Goal: Task Accomplishment & Management: Use online tool/utility

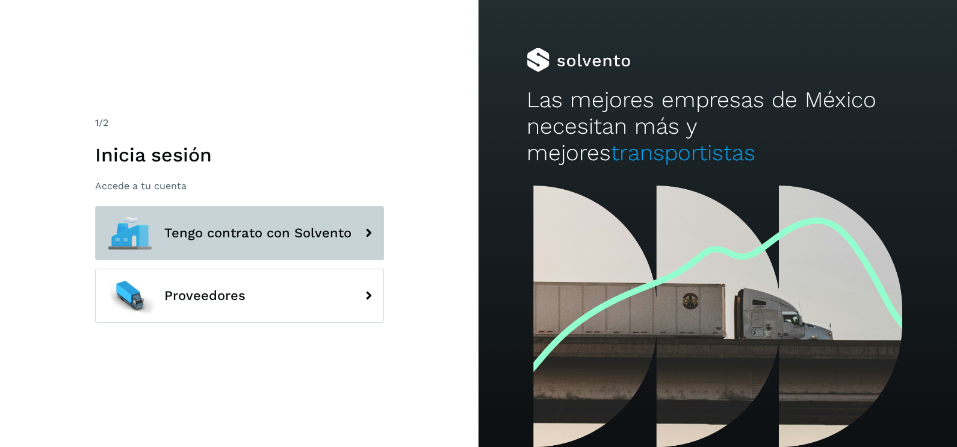
click at [288, 234] on span "Tengo contrato con Solvento" at bounding box center [257, 233] width 187 height 14
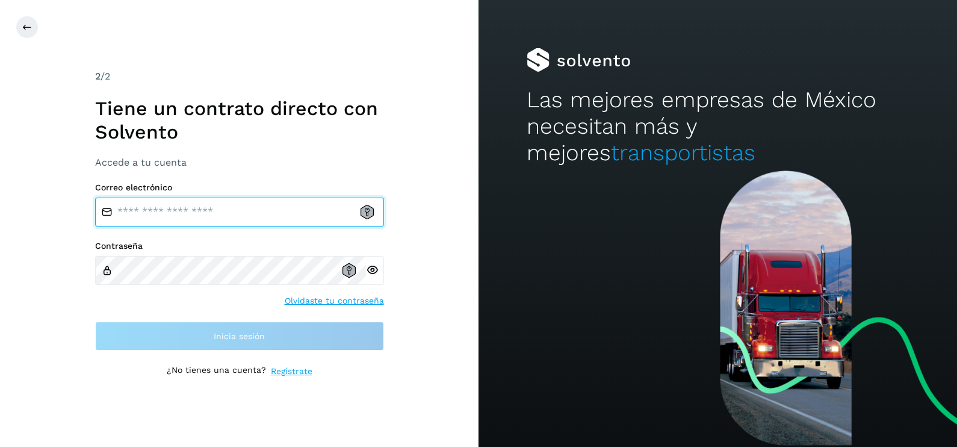
type input "**********"
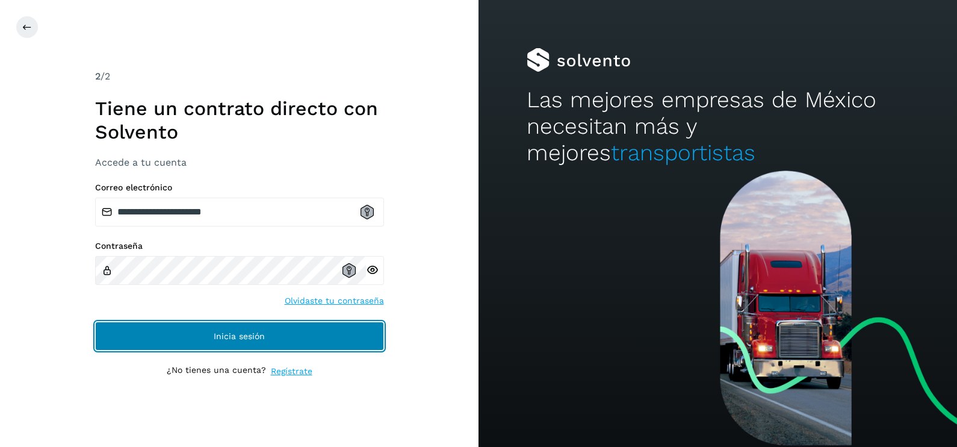
click at [236, 340] on span "Inicia sesión" at bounding box center [239, 336] width 51 height 8
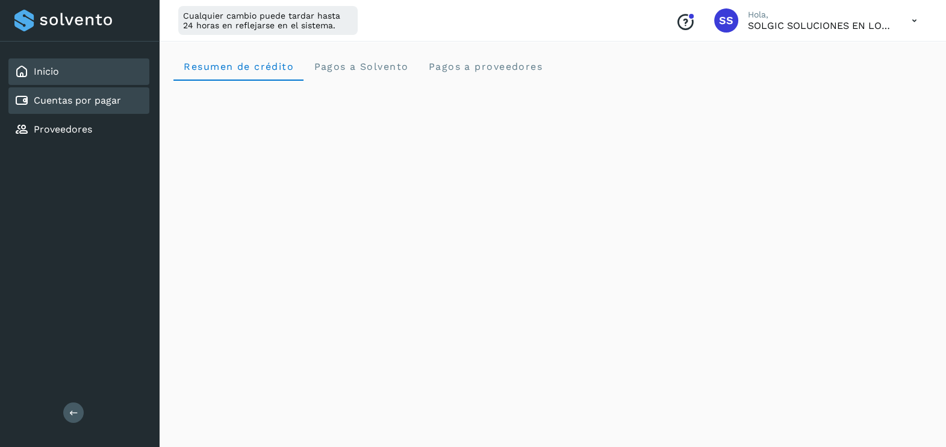
click at [66, 95] on link "Cuentas por pagar" at bounding box center [77, 100] width 87 height 11
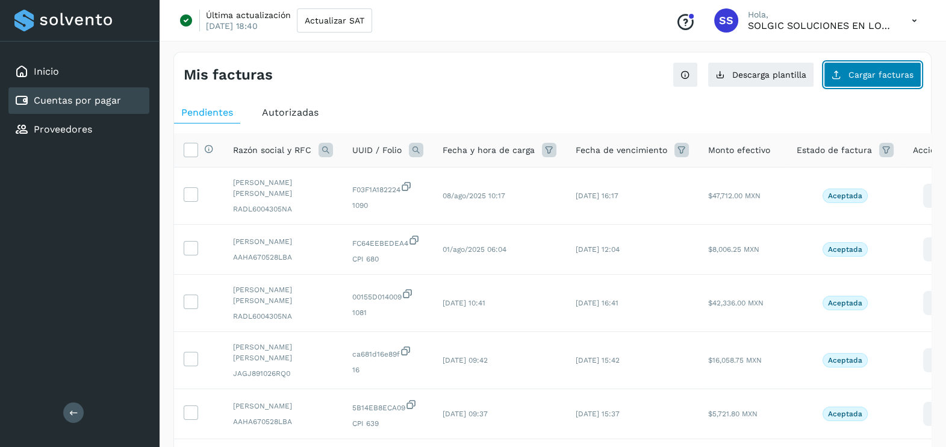
click at [872, 70] on span "Cargar facturas" at bounding box center [880, 74] width 65 height 8
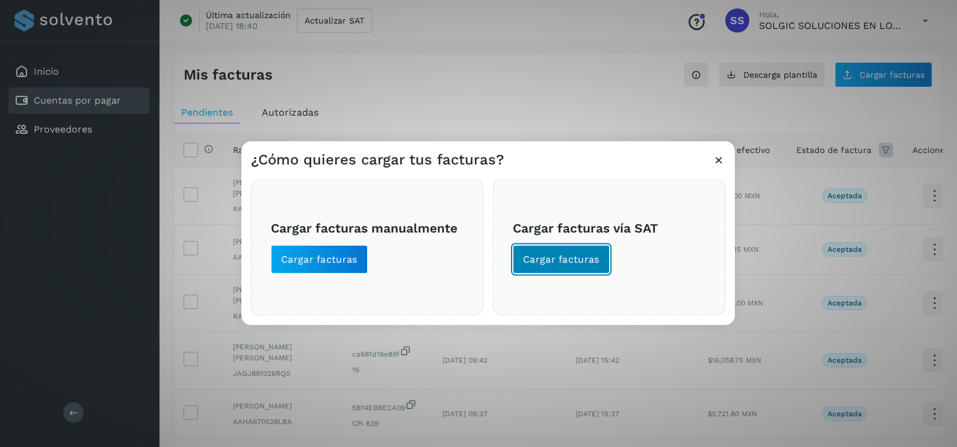
click at [570, 261] on span "Cargar facturas" at bounding box center [561, 259] width 76 height 13
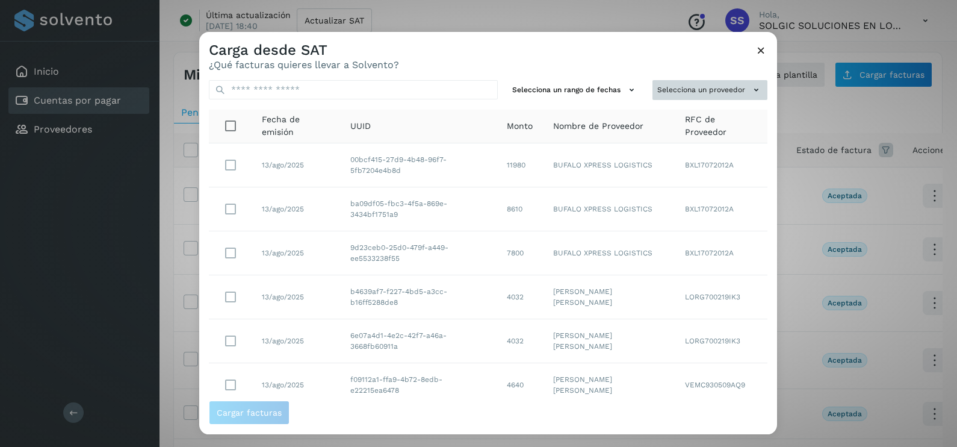
click at [653, 92] on button "Selecciona un proveedor" at bounding box center [710, 90] width 115 height 20
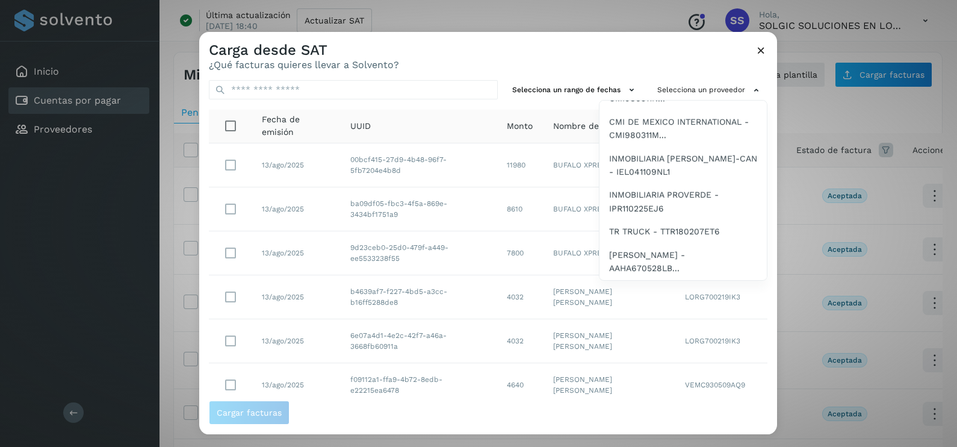
scroll to position [213, 0]
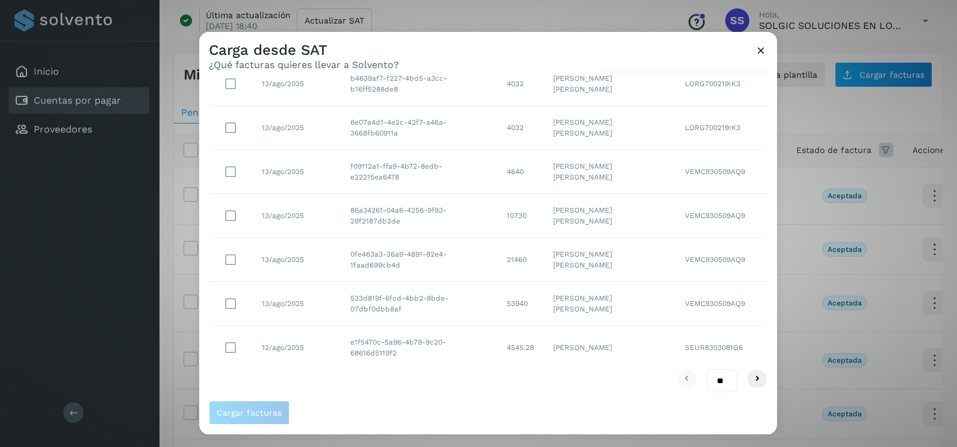
drag, startPoint x: 774, startPoint y: 138, endPoint x: 768, endPoint y: 92, distance: 46.8
click at [769, 95] on div at bounding box center [677, 255] width 957 height 447
click at [771, 82] on div at bounding box center [677, 255] width 957 height 447
click at [772, 82] on div at bounding box center [677, 255] width 957 height 447
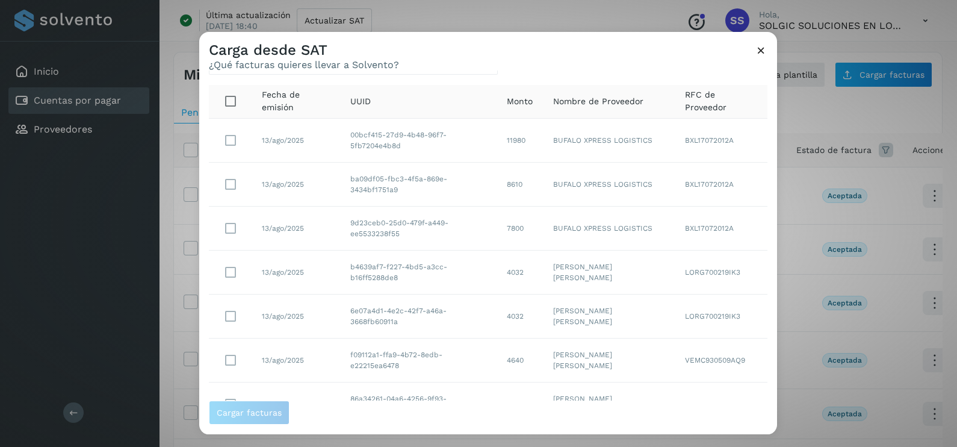
scroll to position [0, 0]
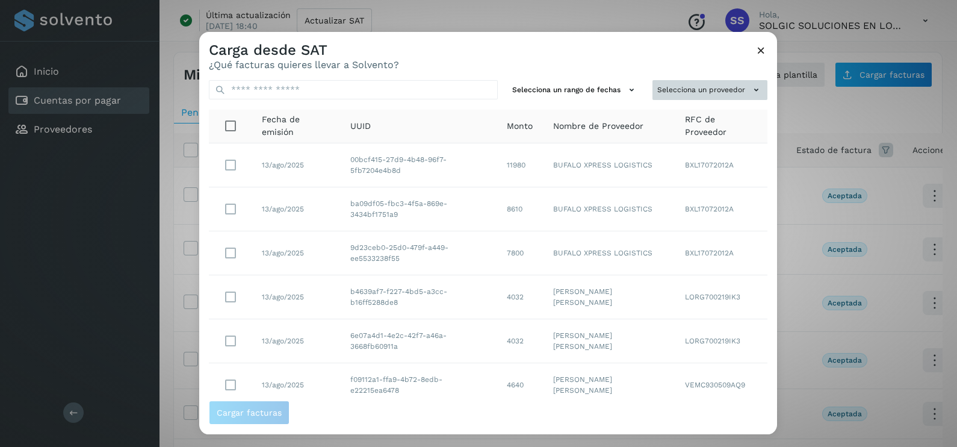
click at [685, 85] on button "Selecciona un proveedor" at bounding box center [710, 90] width 115 height 20
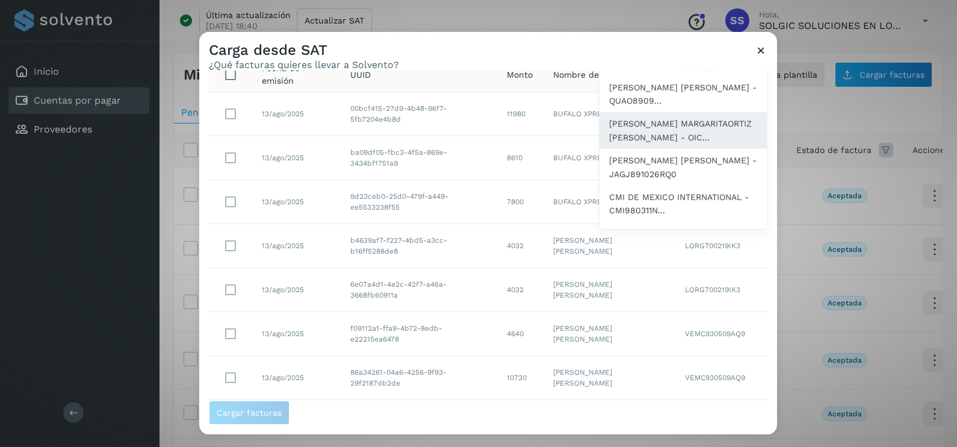
scroll to position [1081, 0]
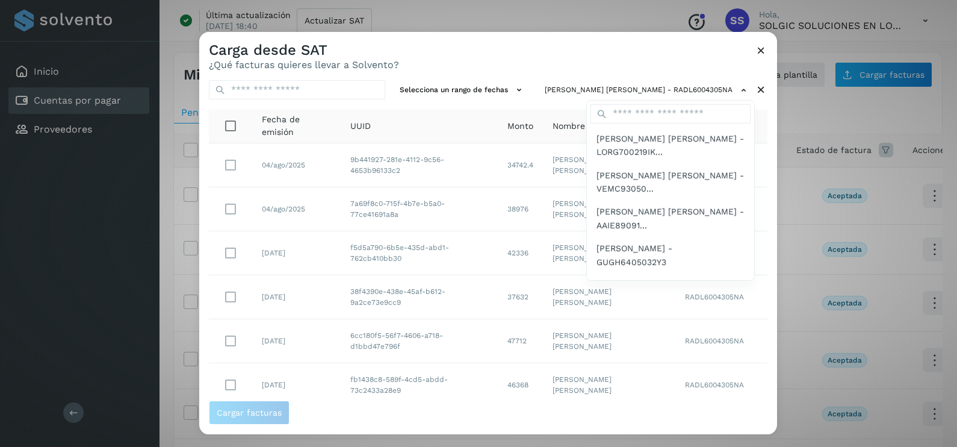
click at [461, 51] on div at bounding box center [677, 255] width 957 height 447
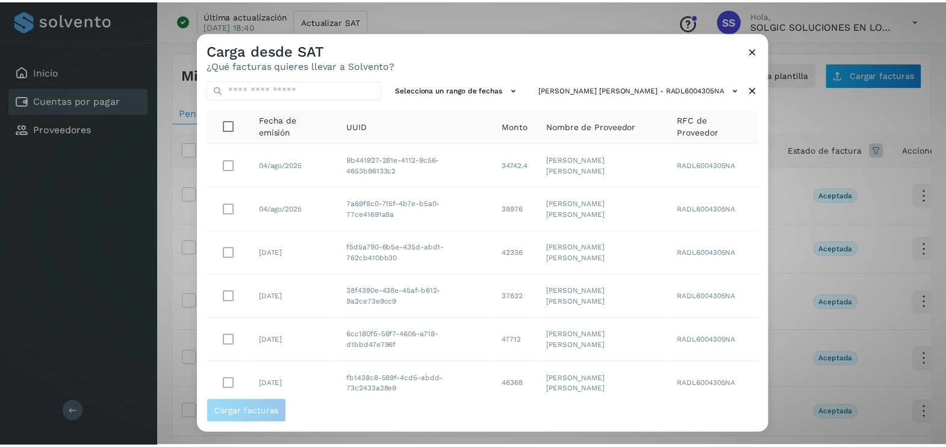
scroll to position [81, 0]
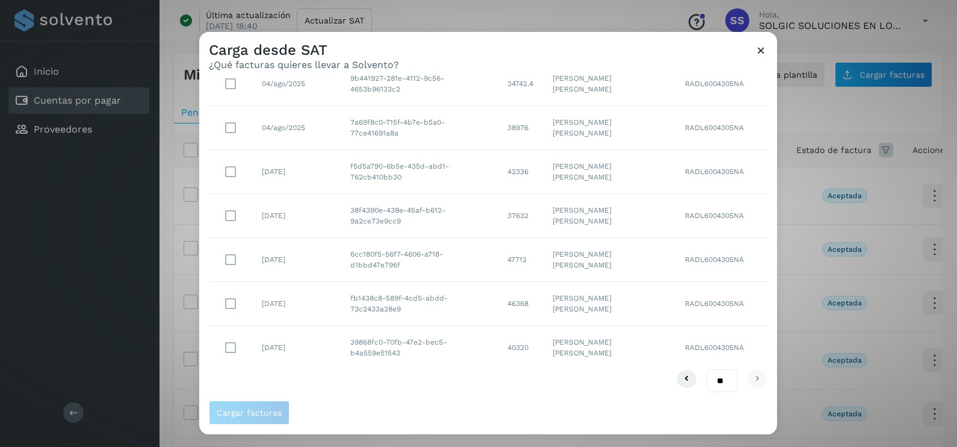
click at [309, 352] on td "[DATE]" at bounding box center [296, 347] width 89 height 43
click at [253, 420] on button "Cargar facturas" at bounding box center [249, 412] width 81 height 24
